Goal: Entertainment & Leisure: Consume media (video, audio)

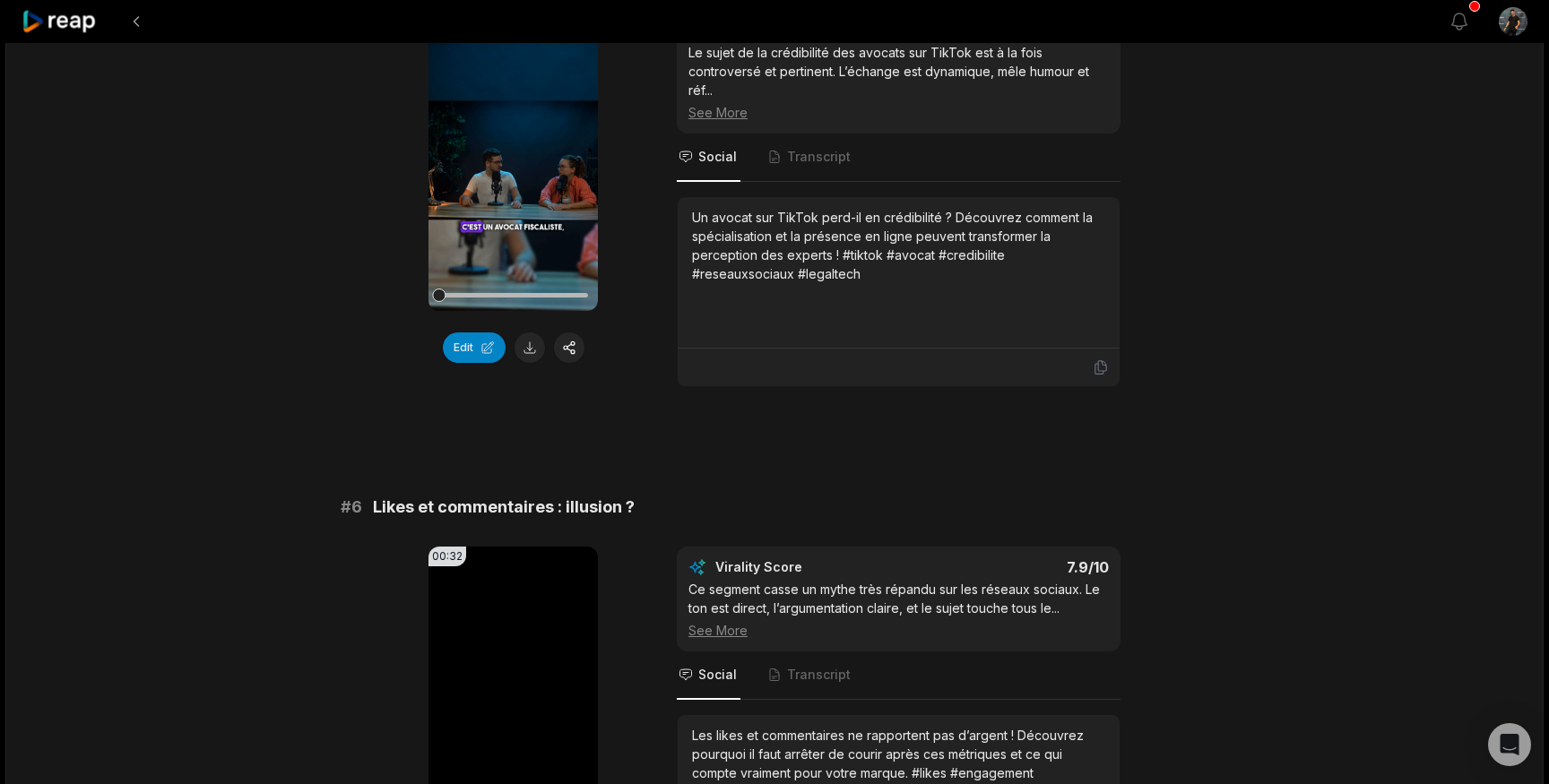
scroll to position [2171, 0]
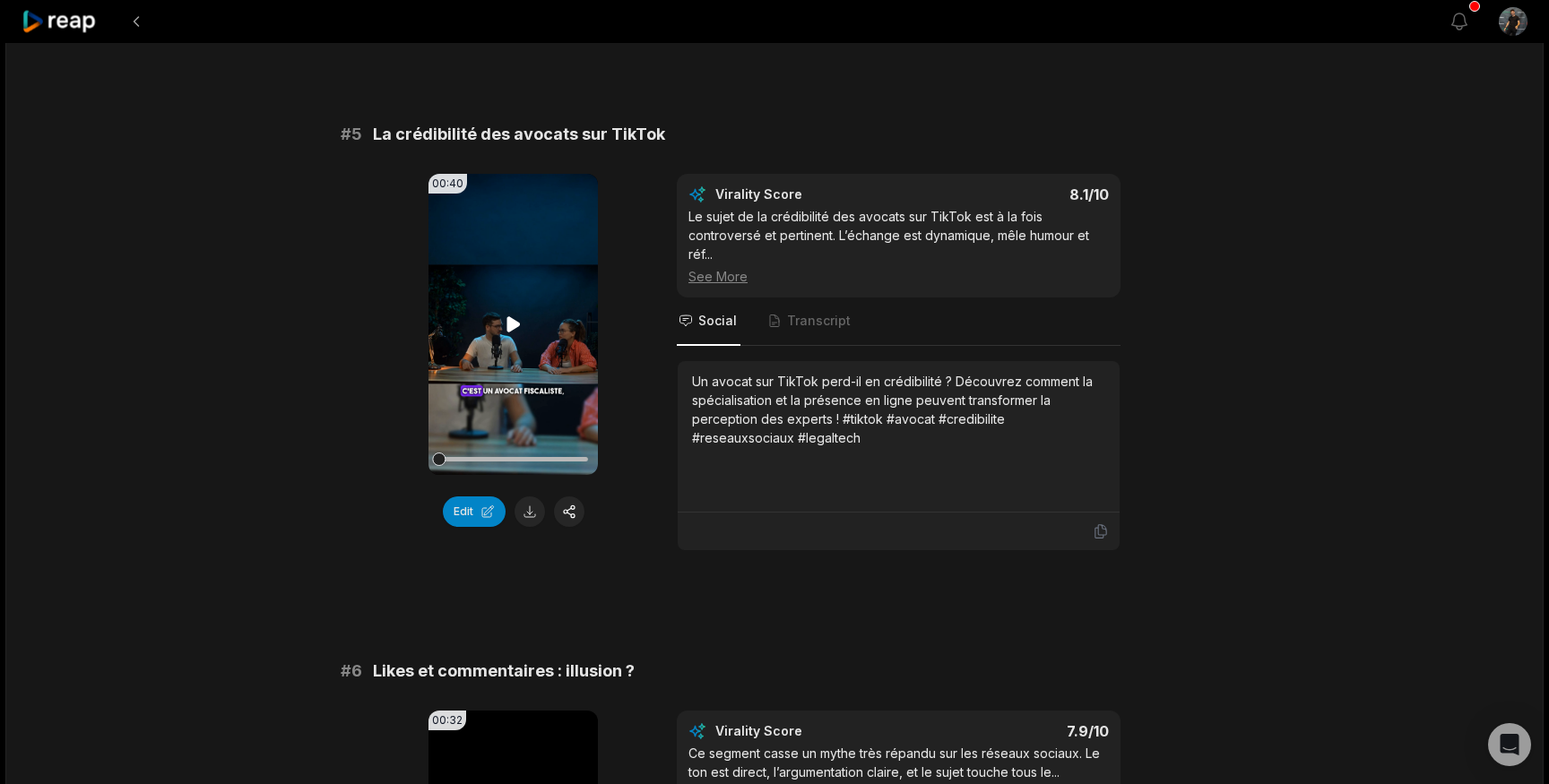
click at [515, 358] on video "Your browser does not support mp4 format." at bounding box center [513, 324] width 170 height 301
click at [489, 462] on div at bounding box center [513, 459] width 149 height 5
click at [523, 462] on div at bounding box center [513, 459] width 149 height 5
click at [547, 462] on div at bounding box center [513, 459] width 149 height 5
click at [570, 462] on div at bounding box center [513, 459] width 149 height 5
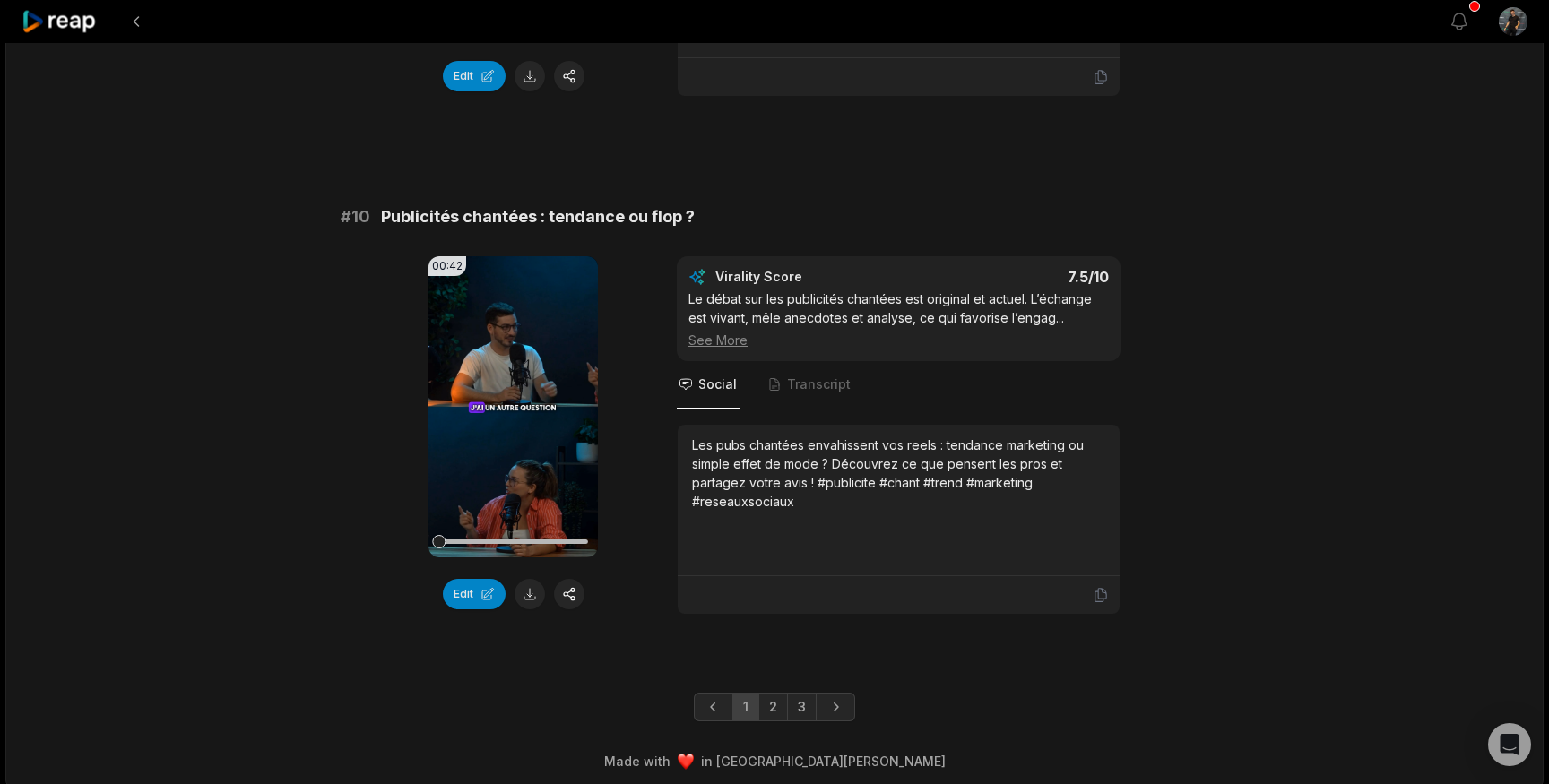
scroll to position [4725, 0]
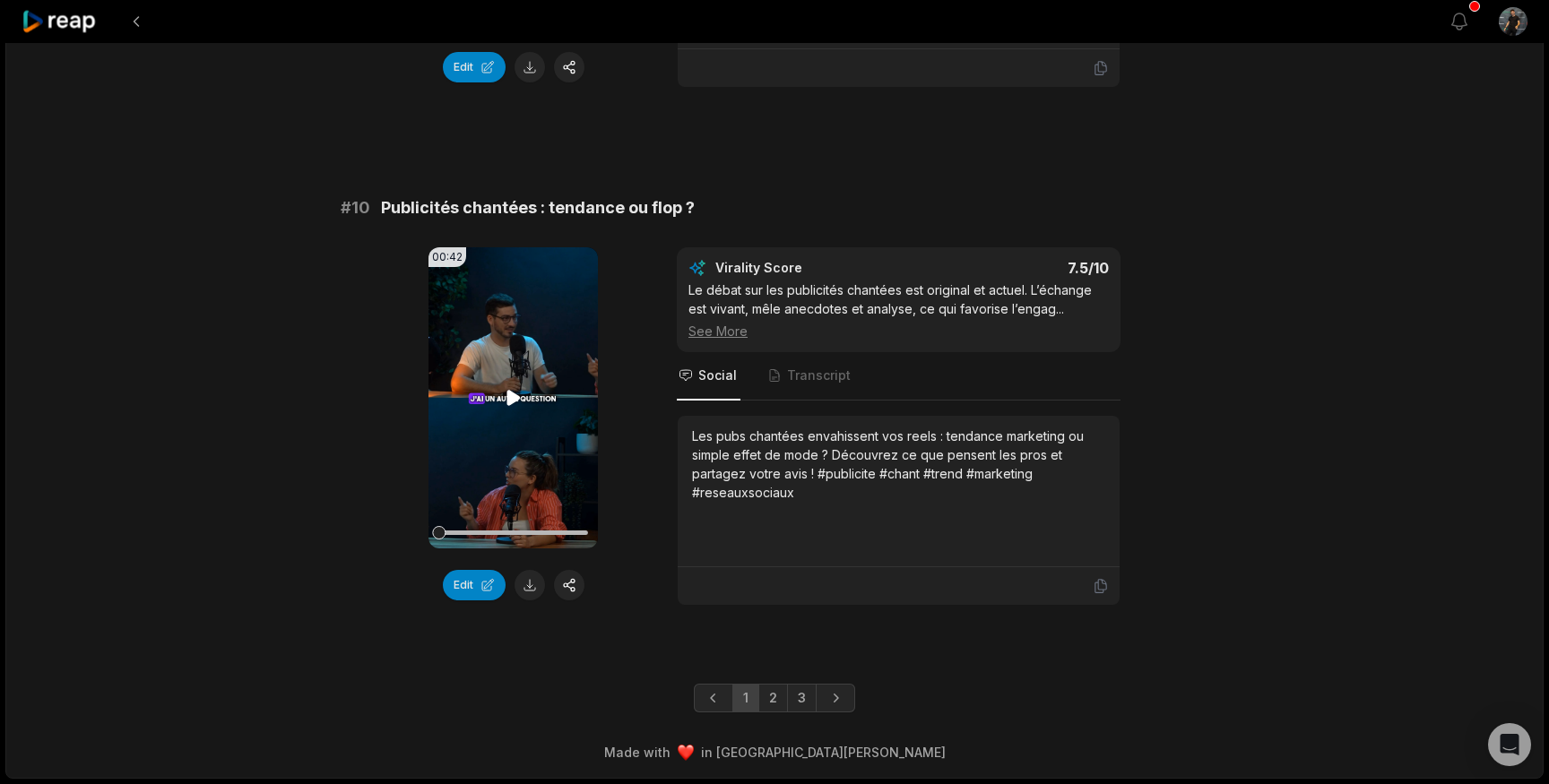
click at [503, 380] on video "Your browser does not support mp4 format." at bounding box center [513, 398] width 170 height 301
click at [520, 417] on video "Your browser does not support mp4 format." at bounding box center [513, 398] width 170 height 301
click at [517, 392] on icon at bounding box center [514, 398] width 7 height 12
